Goal: Navigation & Orientation: Find specific page/section

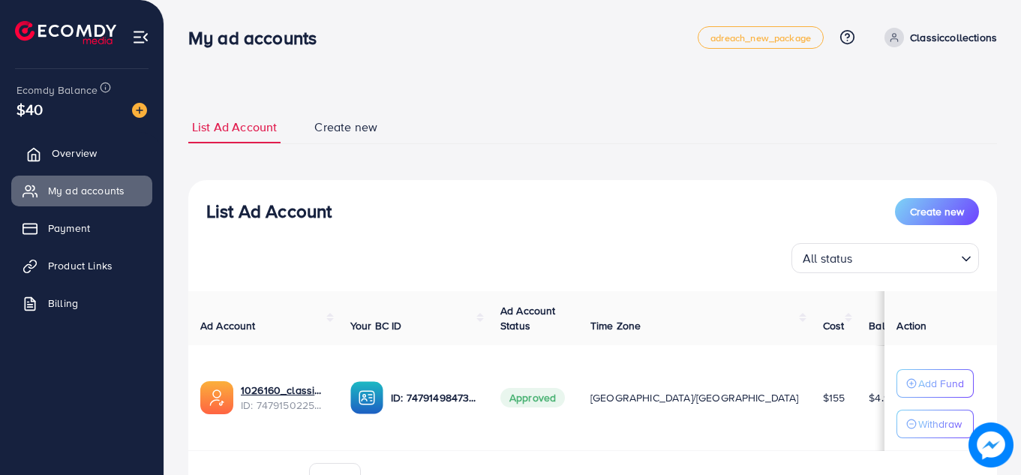
click at [60, 148] on span "Overview" at bounding box center [74, 152] width 45 height 15
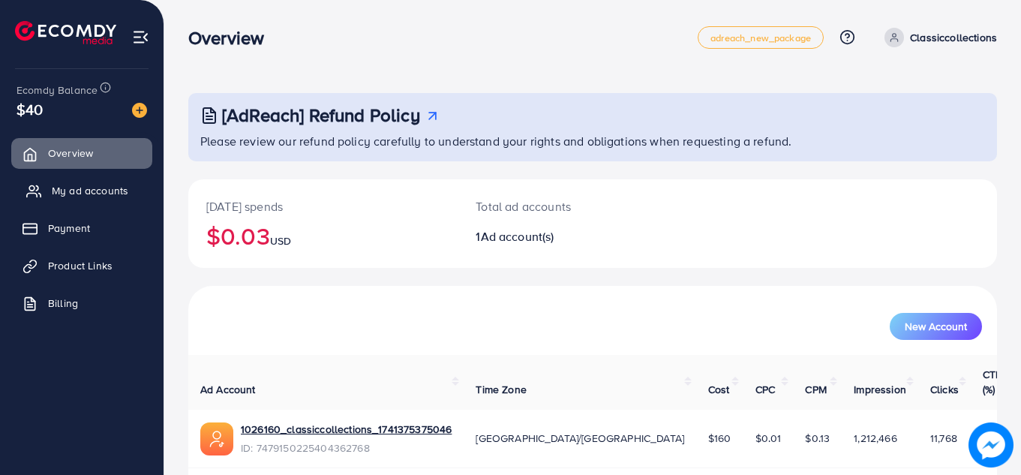
click at [73, 190] on span "My ad accounts" at bounding box center [90, 190] width 76 height 15
